Goal: Task Accomplishment & Management: Use online tool/utility

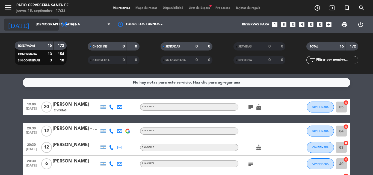
click at [55, 23] on icon "arrow_drop_down" at bounding box center [54, 24] width 7 height 7
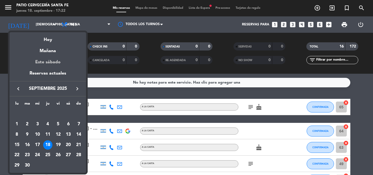
click at [62, 62] on div "Este sábado" at bounding box center [48, 62] width 77 height 15
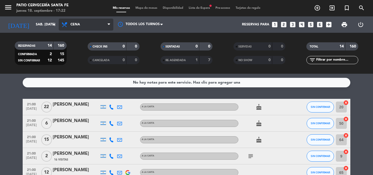
click at [98, 26] on span "Cena" at bounding box center [86, 25] width 55 height 12
click at [89, 46] on div "menu Patio Cervecería Santa Fe jueves 18. septiembre - 17:22 Mis reservas Mapa …" at bounding box center [186, 37] width 373 height 74
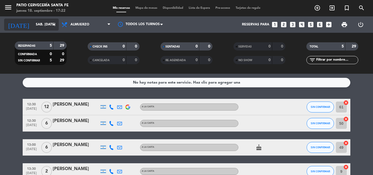
click at [54, 26] on icon "arrow_drop_down" at bounding box center [54, 24] width 7 height 7
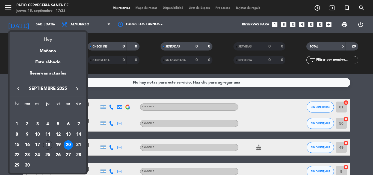
click at [49, 40] on div "Hoy" at bounding box center [48, 37] width 77 height 11
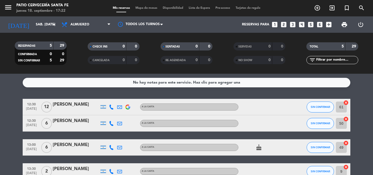
type input "[DEMOGRAPHIC_DATA] [DATE]"
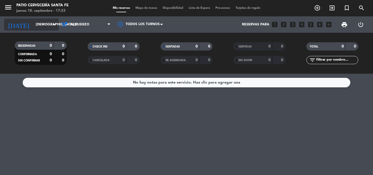
click at [52, 24] on icon "arrow_drop_down" at bounding box center [54, 24] width 7 height 7
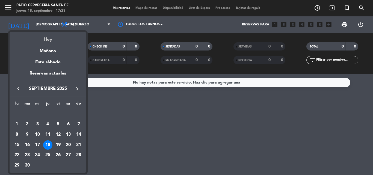
click at [54, 39] on div "Hoy" at bounding box center [48, 37] width 77 height 11
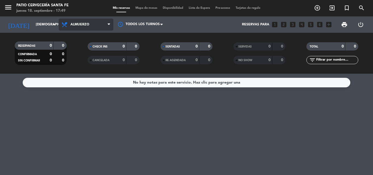
click at [69, 22] on icon at bounding box center [65, 24] width 8 height 7
click at [77, 62] on div "menu Patio Cervecería Santa Fe jueves 18. septiembre - 17:50 Mis reservas Mapa …" at bounding box center [186, 37] width 373 height 74
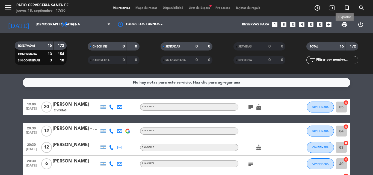
click at [346, 25] on span "print" at bounding box center [344, 24] width 7 height 7
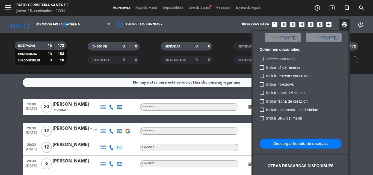
scroll to position [33, 0]
click at [309, 141] on button "Descargar listado de reservas" at bounding box center [301, 144] width 82 height 10
